Goal: Communication & Community: Answer question/provide support

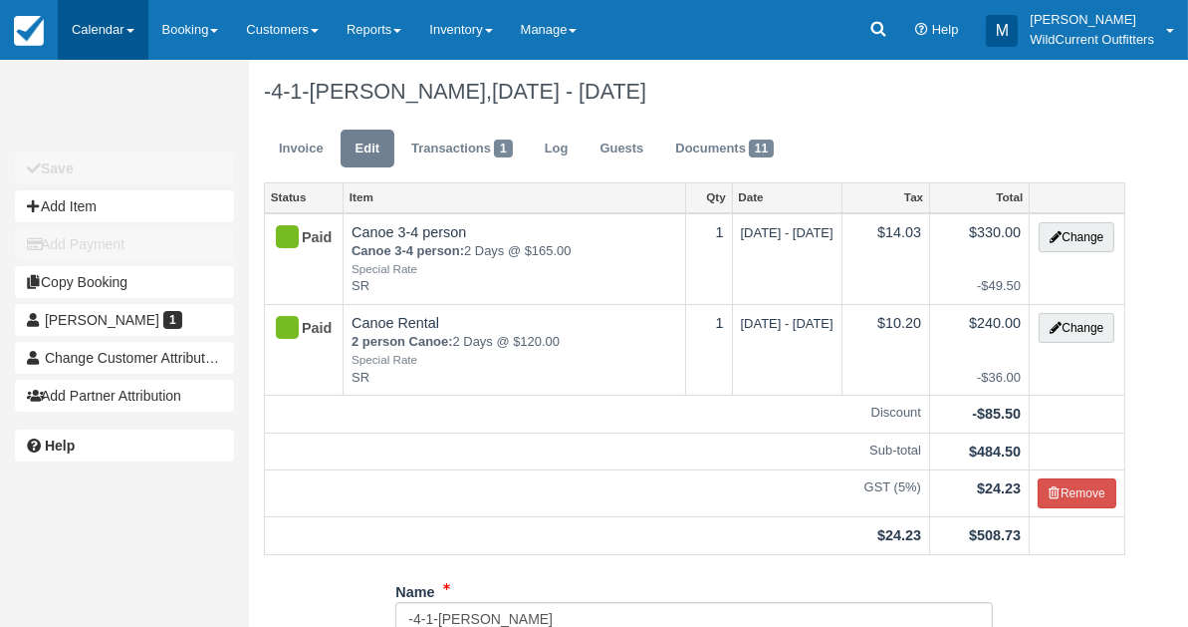
click at [84, 16] on link "Calendar" at bounding box center [103, 30] width 91 height 60
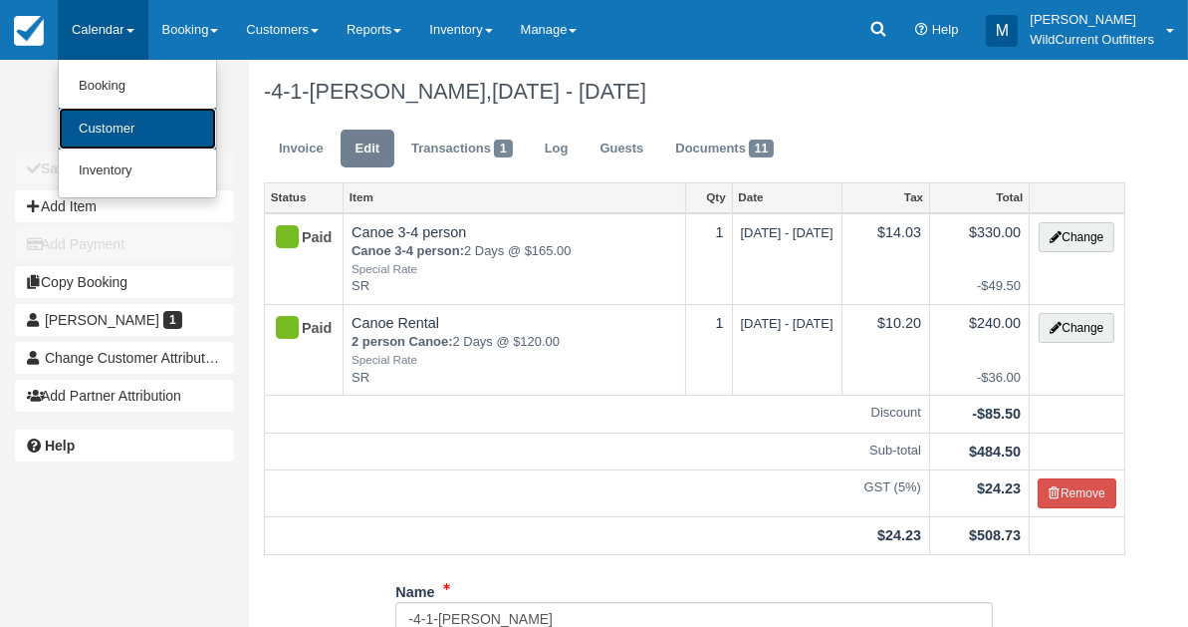
click at [95, 129] on link "Customer" at bounding box center [137, 129] width 157 height 43
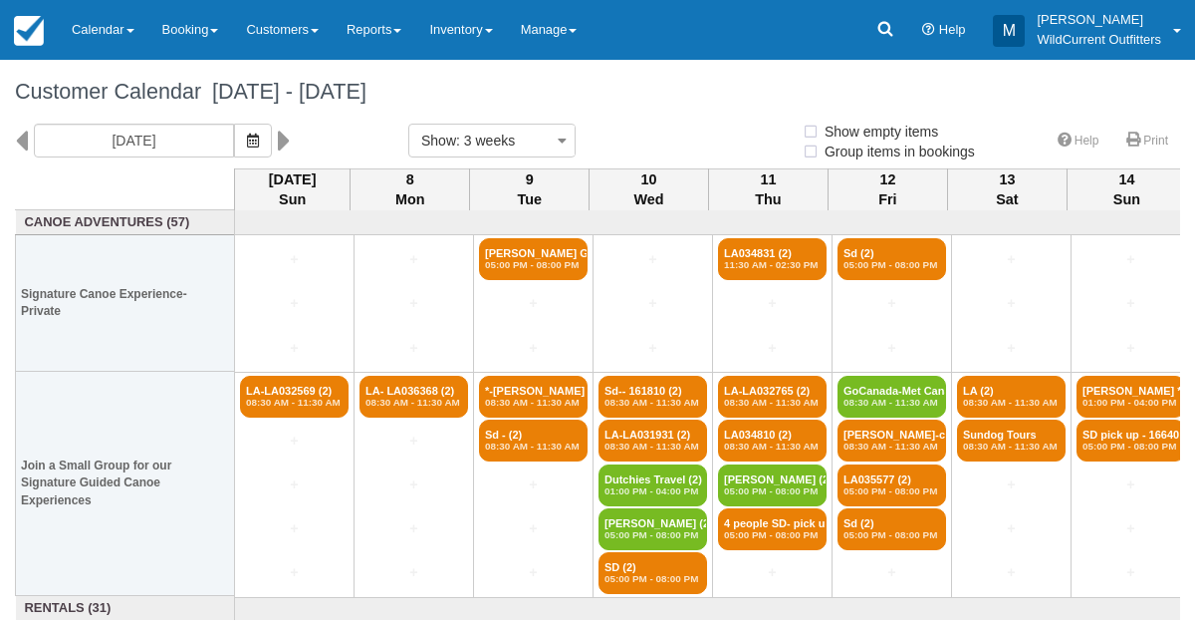
select select
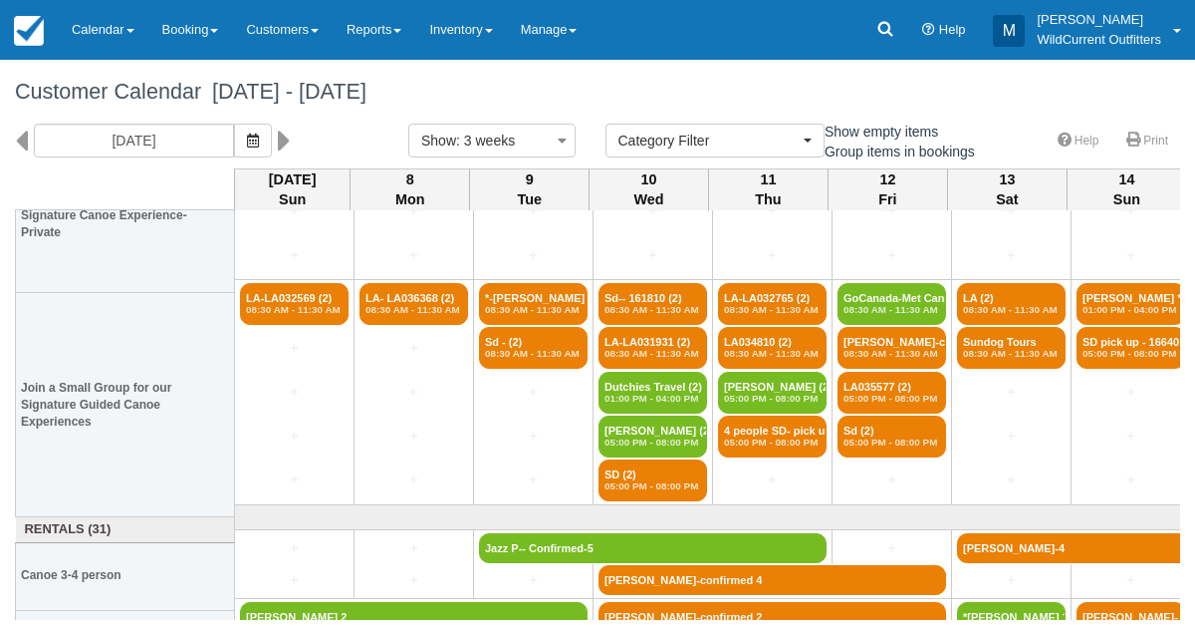
scroll to position [235, 0]
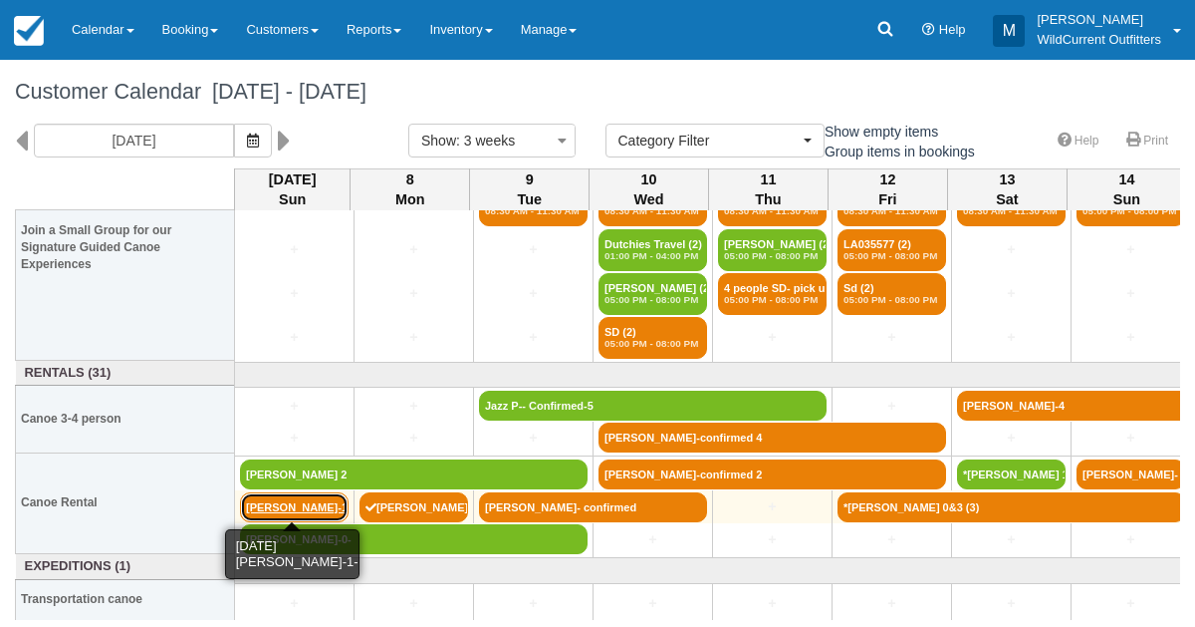
click at [262, 492] on link "[PERSON_NAME]-1-" at bounding box center [294, 507] width 109 height 30
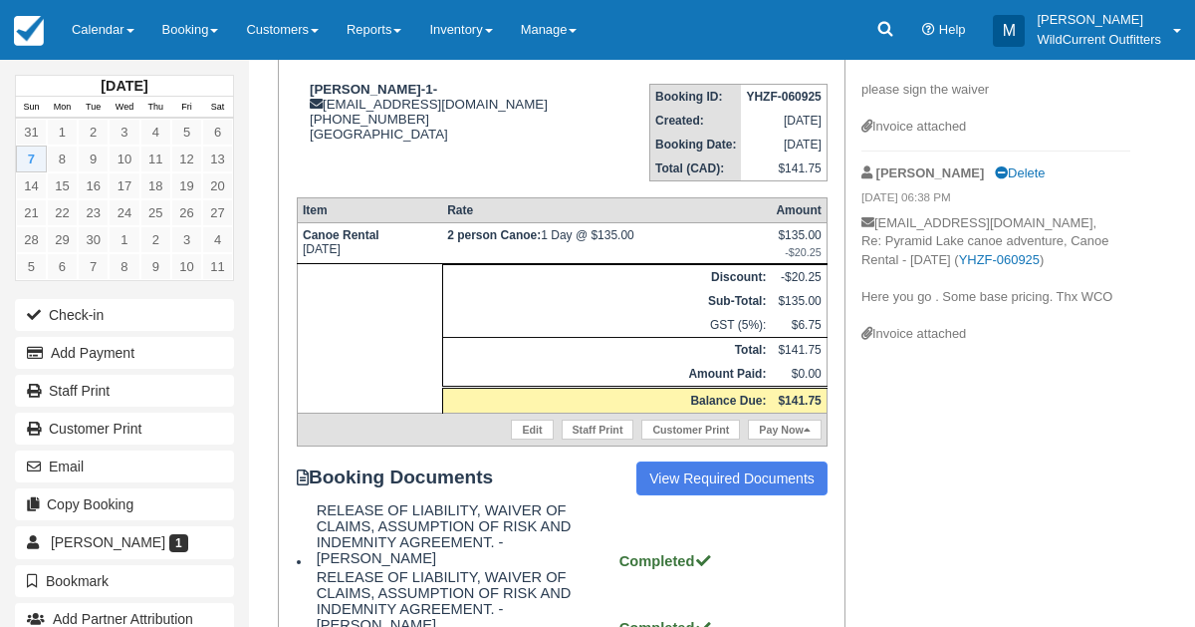
scroll to position [261, 0]
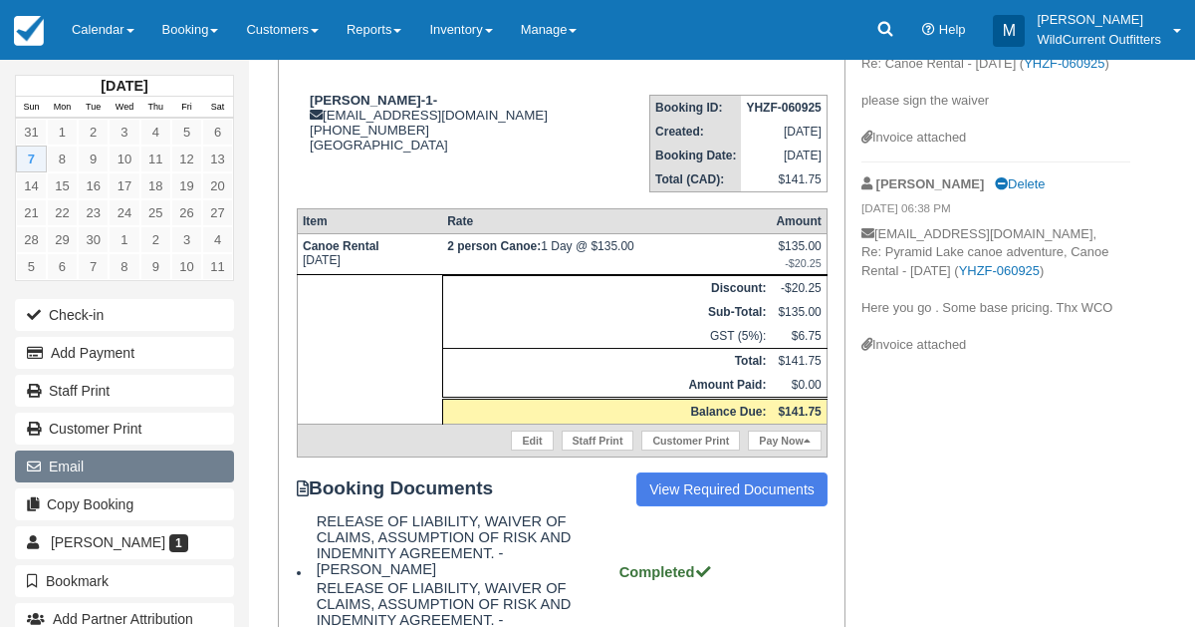
click at [77, 466] on button "Email" at bounding box center [124, 466] width 219 height 32
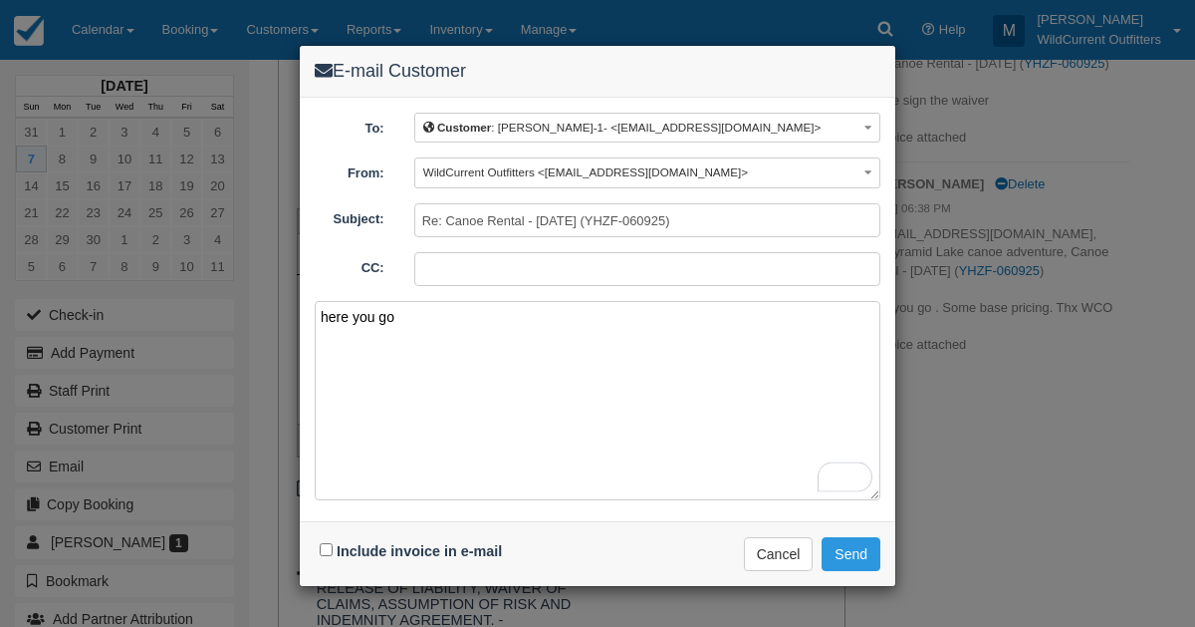
type textarea "here you go"
click at [328, 543] on input "Include invoice in e-mail" at bounding box center [326, 549] width 13 height 13
checkbox input "true"
click at [865, 550] on button "Send" at bounding box center [851, 554] width 59 height 34
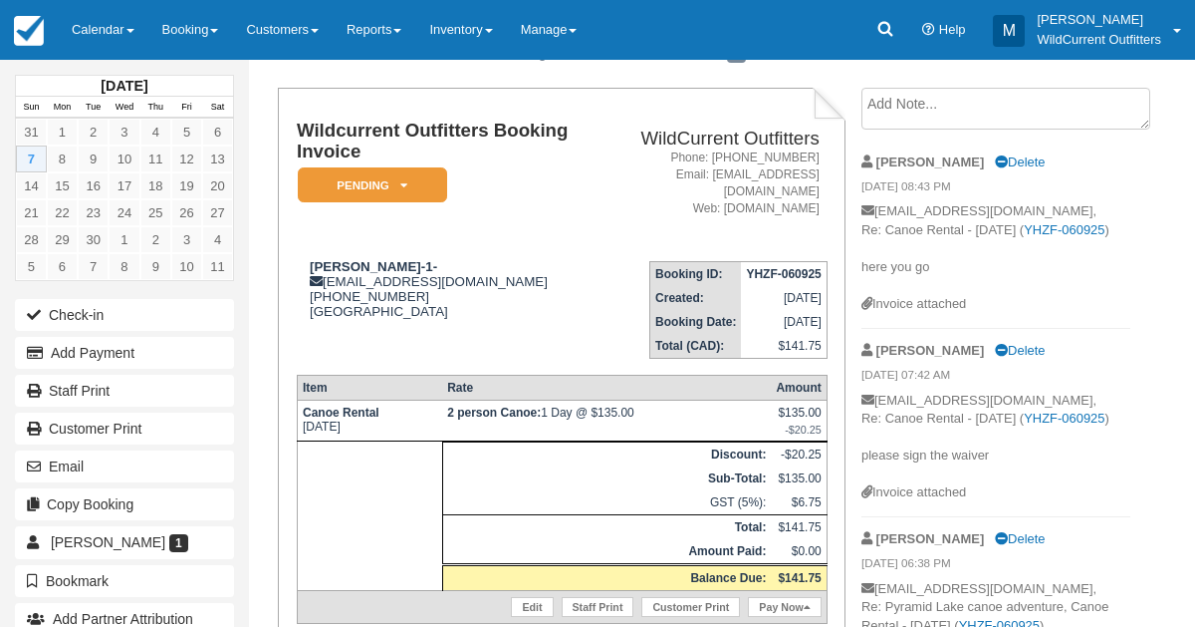
scroll to position [102, 0]
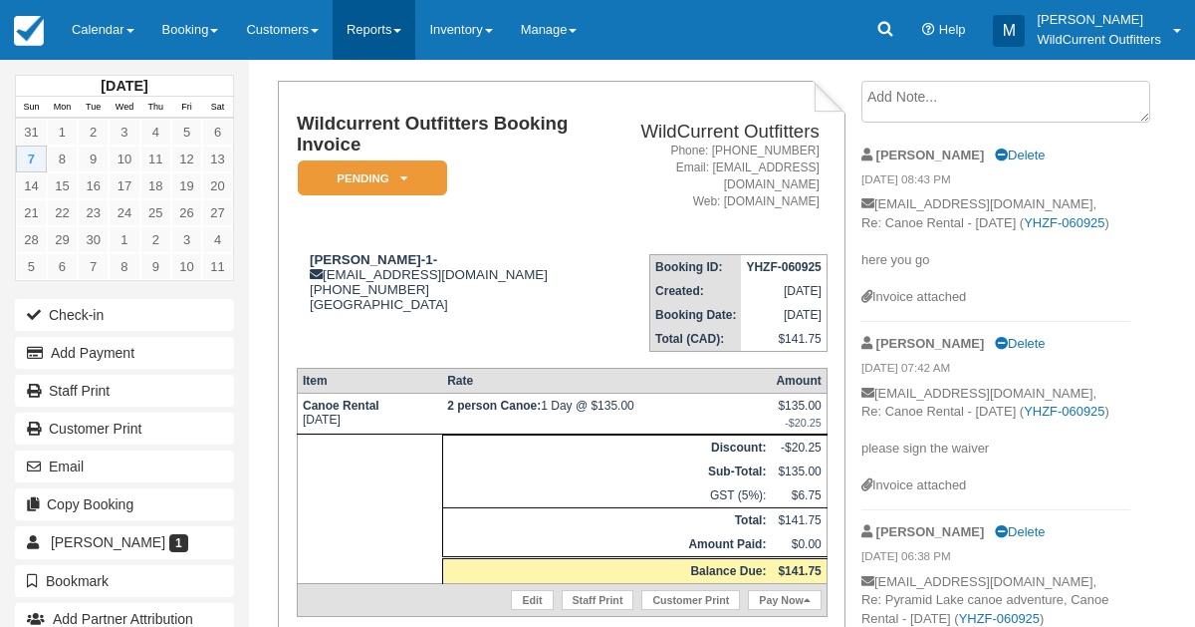
click at [395, 15] on link "Reports" at bounding box center [374, 30] width 83 height 60
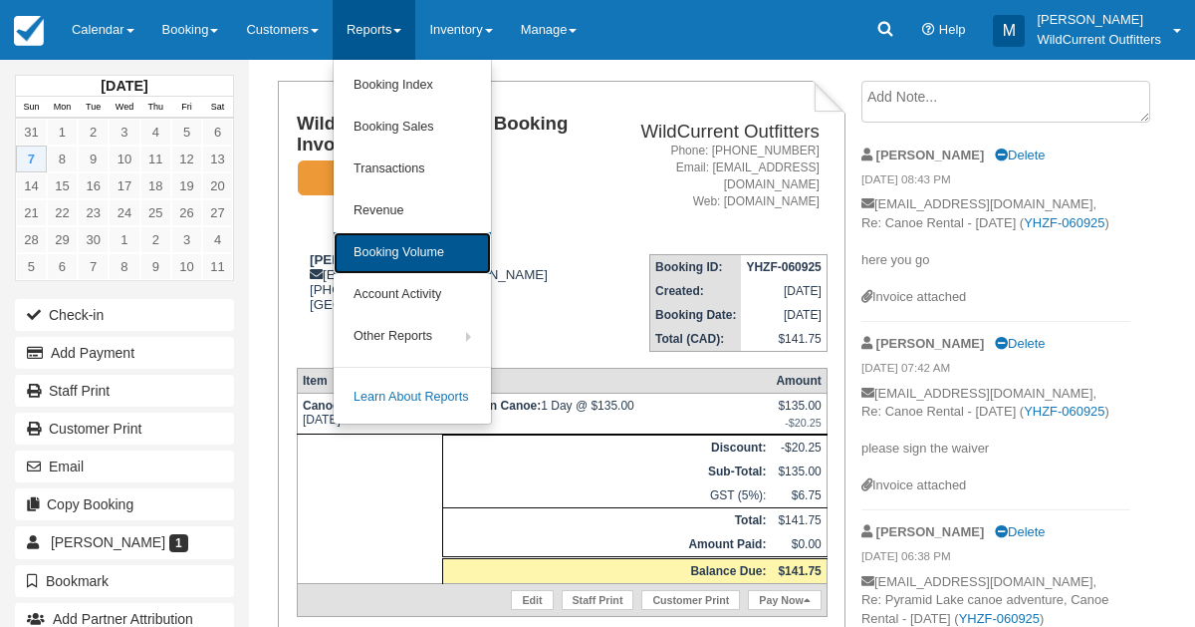
click at [392, 244] on link "Booking Volume" at bounding box center [412, 253] width 157 height 42
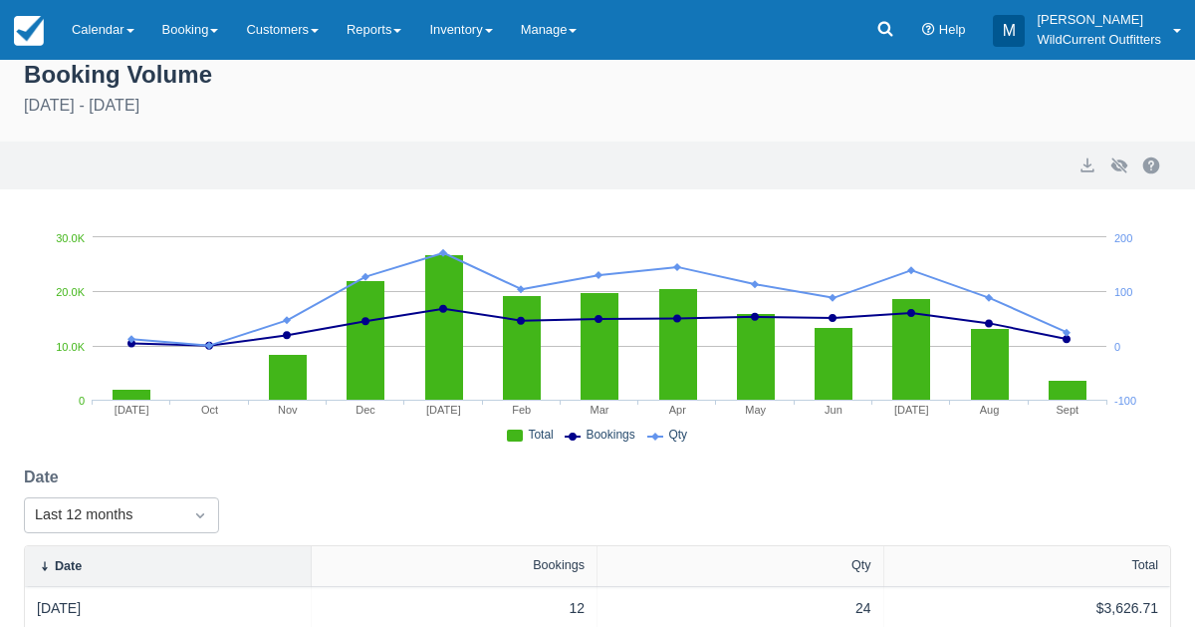
scroll to position [12, 0]
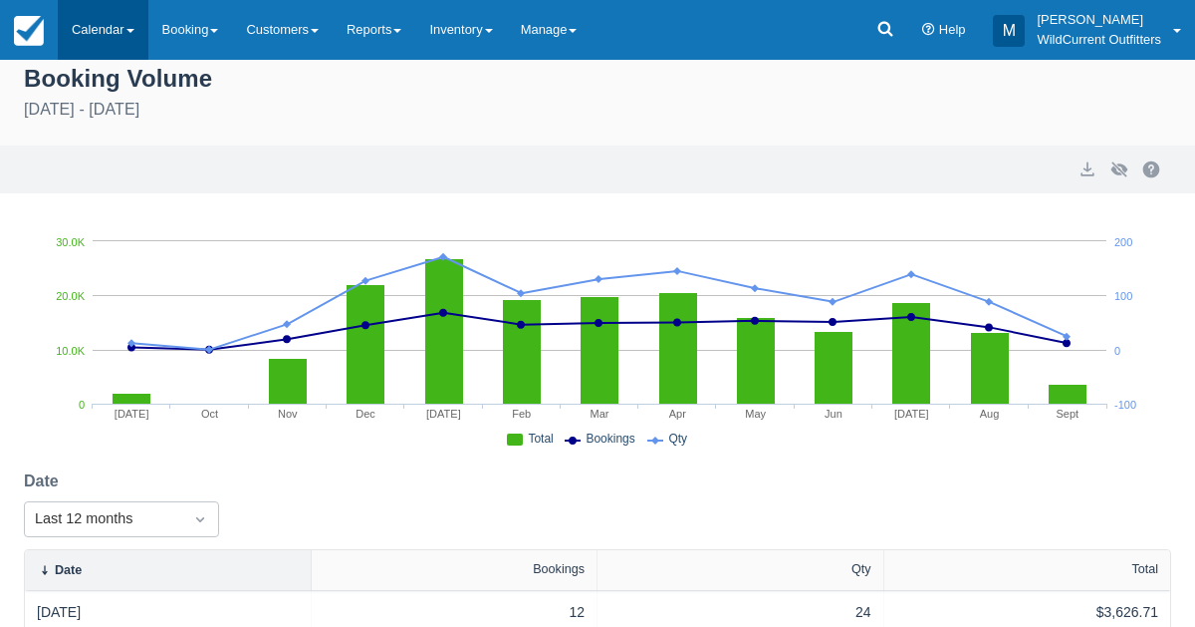
click at [111, 18] on link "Calendar" at bounding box center [103, 30] width 91 height 60
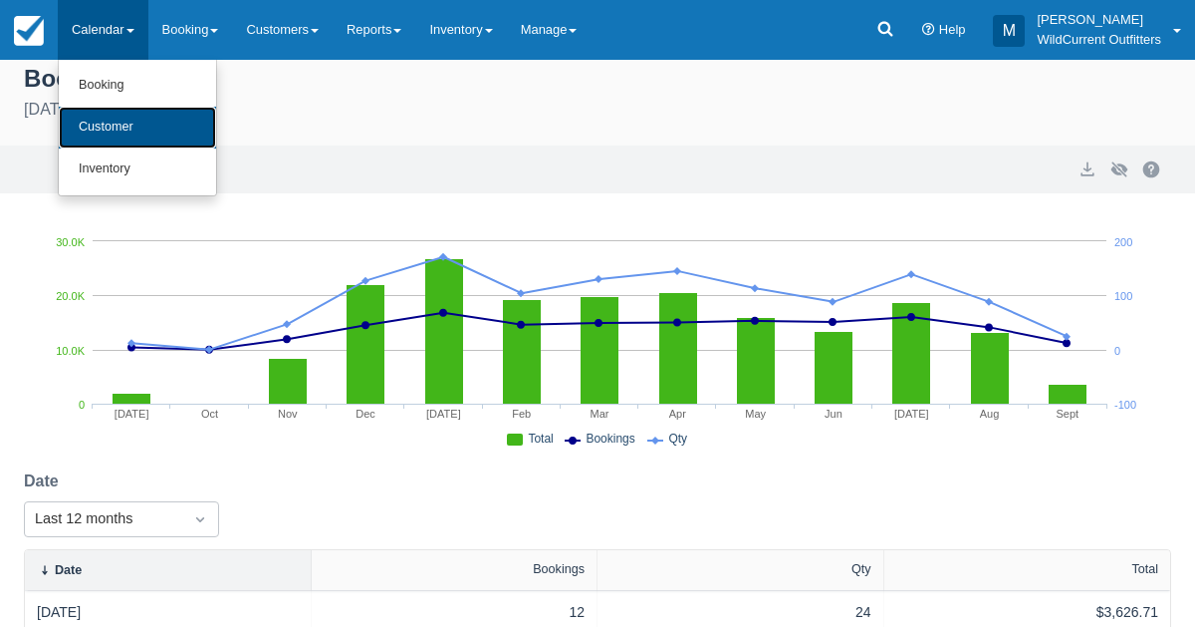
click at [111, 122] on link "Customer" at bounding box center [137, 128] width 157 height 42
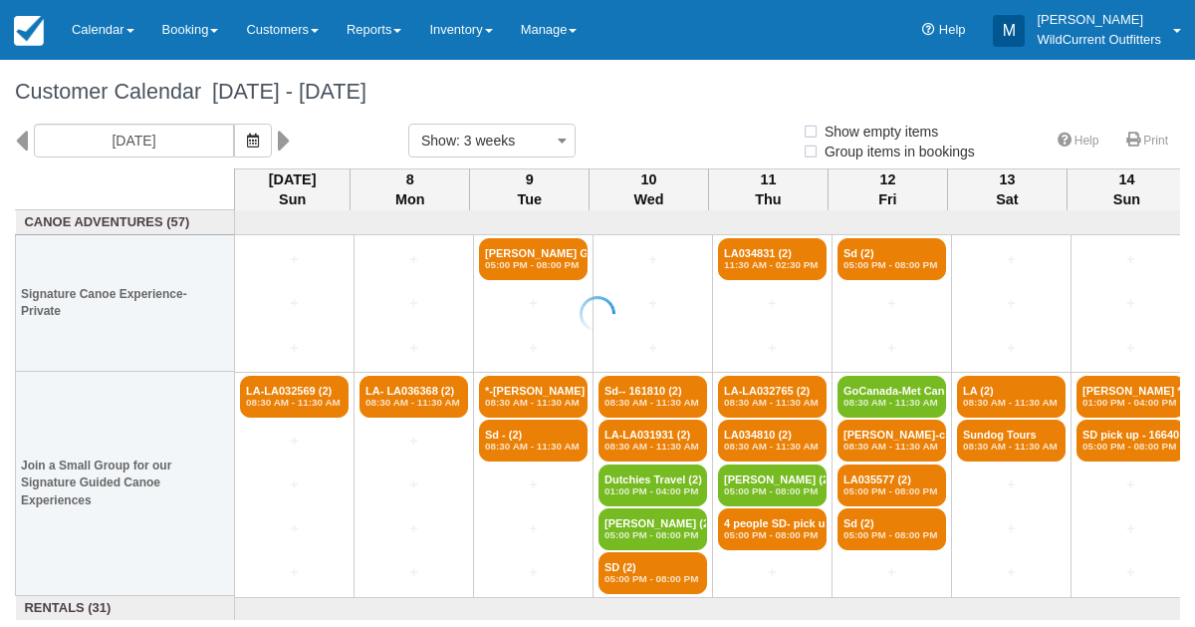
select select
